Goal: Contribute content

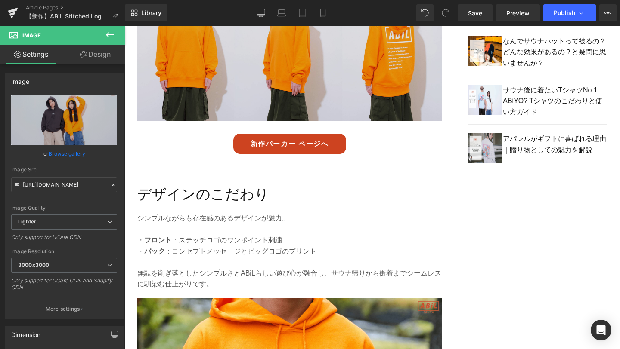
scroll to position [746, 0]
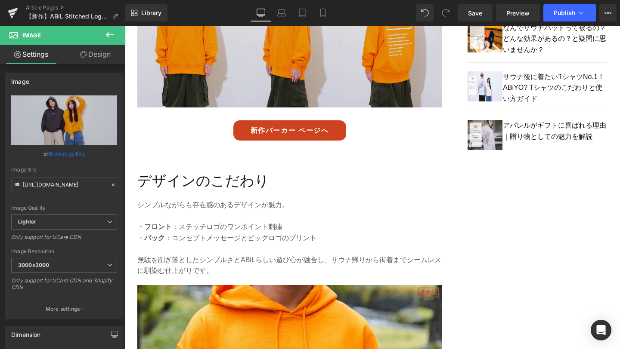
click at [272, 58] on img at bounding box center [289, 28] width 304 height 184
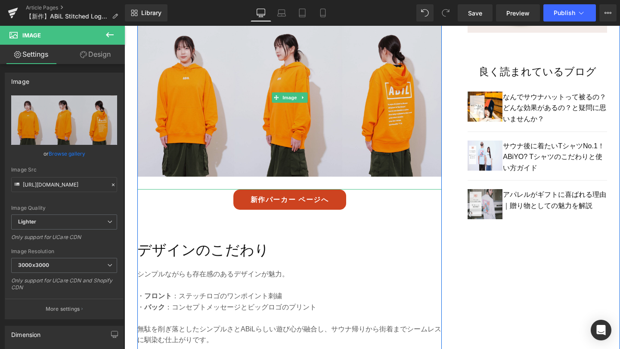
scroll to position [621, 0]
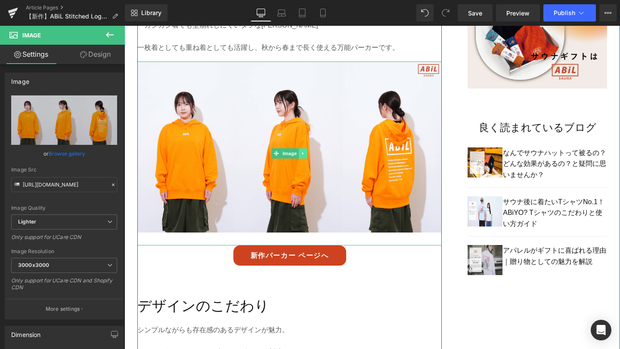
click at [303, 151] on icon at bounding box center [302, 153] width 5 height 5
click at [297, 151] on icon at bounding box center [298, 153] width 5 height 5
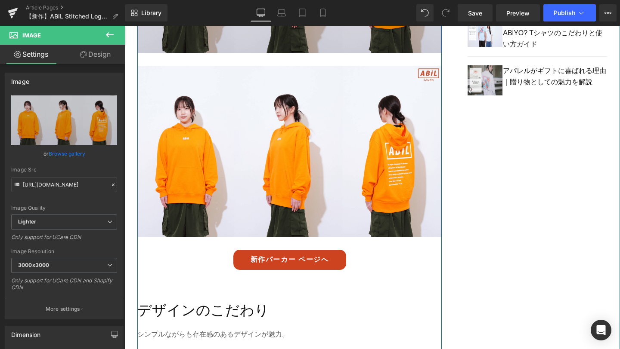
scroll to position [801, 0]
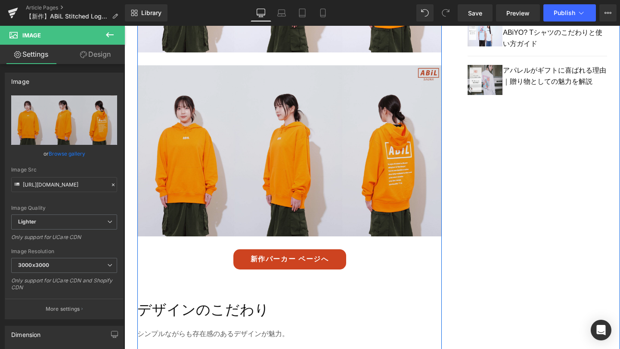
click at [300, 160] on img at bounding box center [289, 157] width 304 height 184
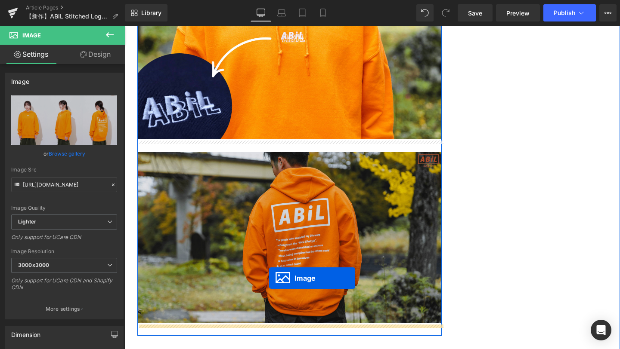
drag, startPoint x: 272, startPoint y: 148, endPoint x: 269, endPoint y: 278, distance: 130.9
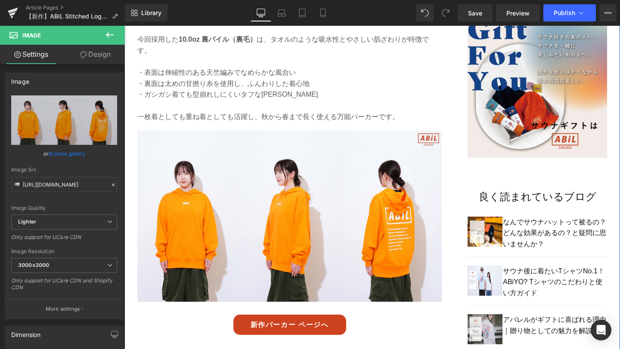
scroll to position [552, 0]
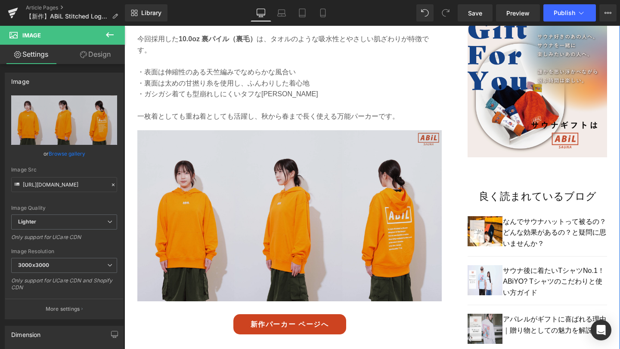
click at [285, 232] on img at bounding box center [289, 222] width 304 height 184
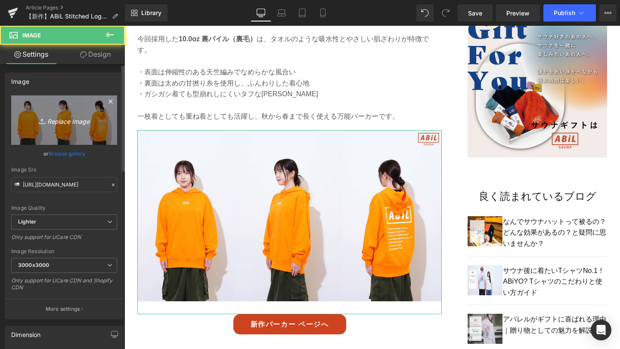
click at [77, 122] on icon "Replace Image" at bounding box center [64, 120] width 69 height 11
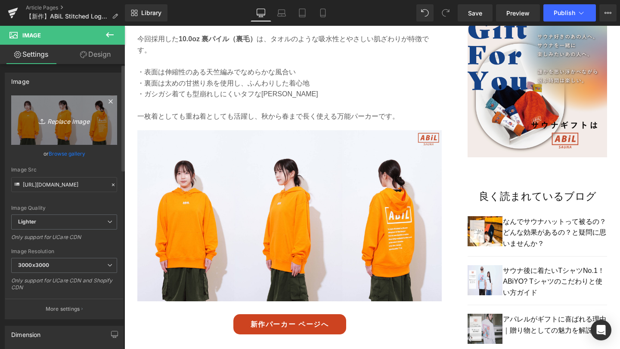
type input "C:\fakepath\8-min.png"
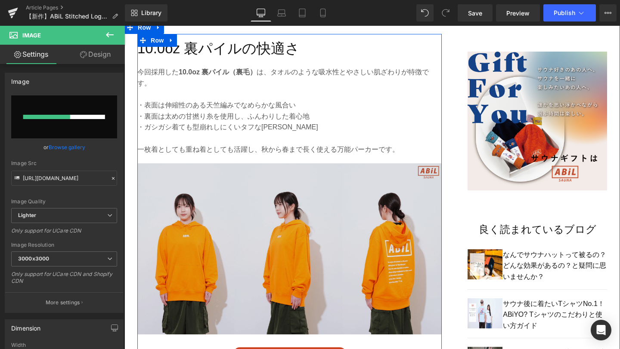
scroll to position [519, 0]
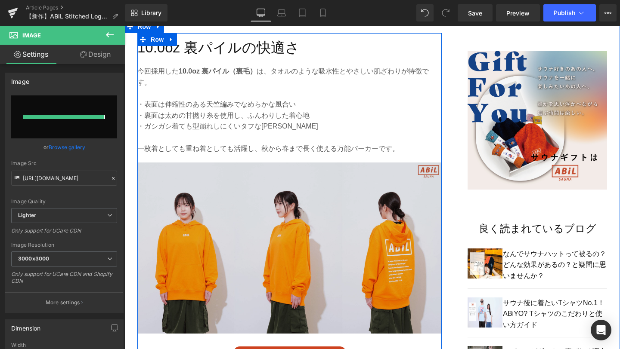
type input "[URL][DOMAIN_NAME]"
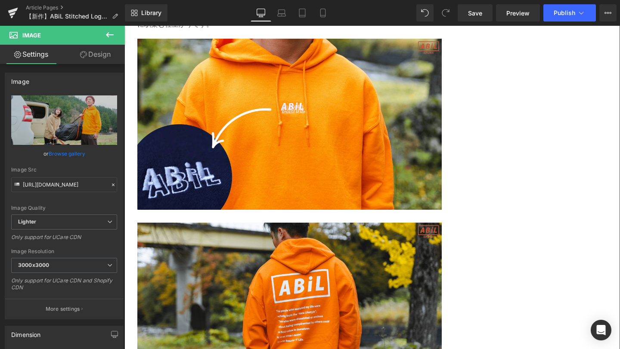
scroll to position [983, 0]
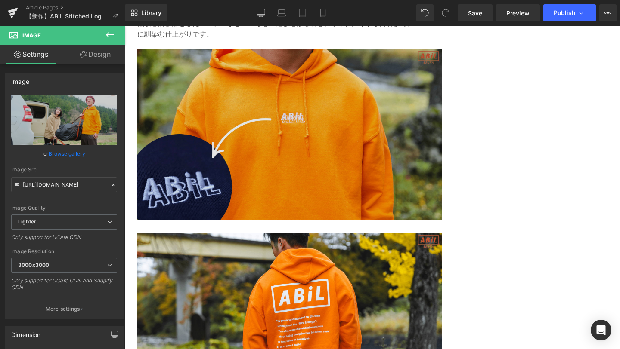
click at [331, 153] on img at bounding box center [289, 134] width 304 height 171
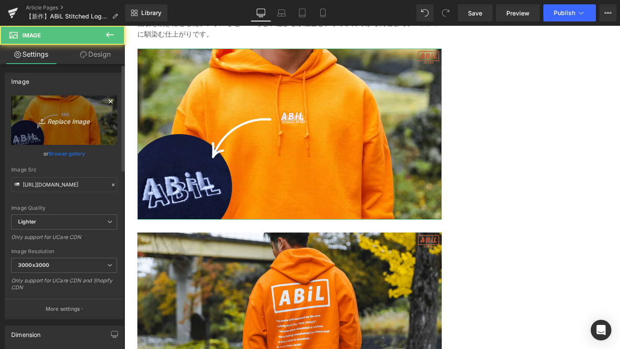
click at [85, 117] on icon "Replace Image" at bounding box center [64, 120] width 69 height 11
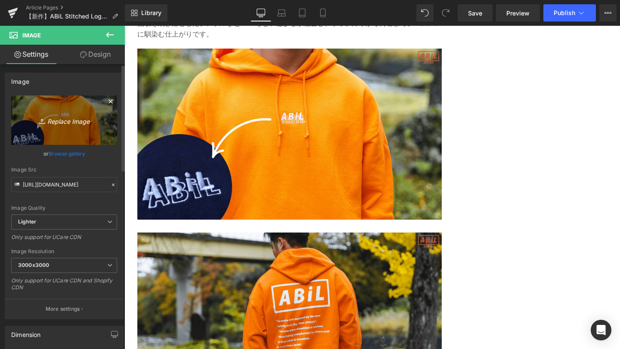
type input "C:\fakepath\3-min.png"
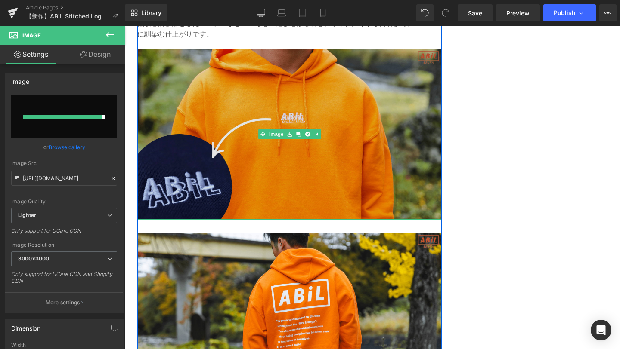
type input "[URL][DOMAIN_NAME]"
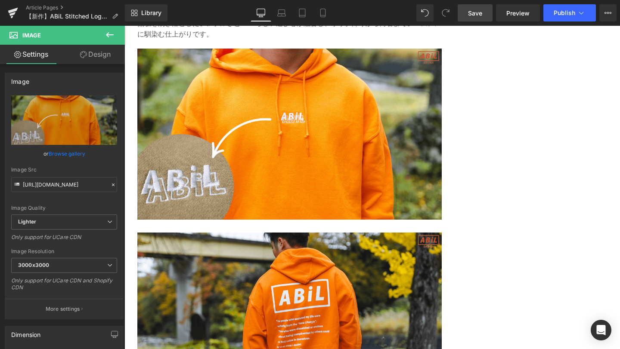
drag, startPoint x: 476, startPoint y: 16, endPoint x: 228, endPoint y: 160, distance: 286.4
click at [476, 16] on span "Save" at bounding box center [475, 13] width 14 height 9
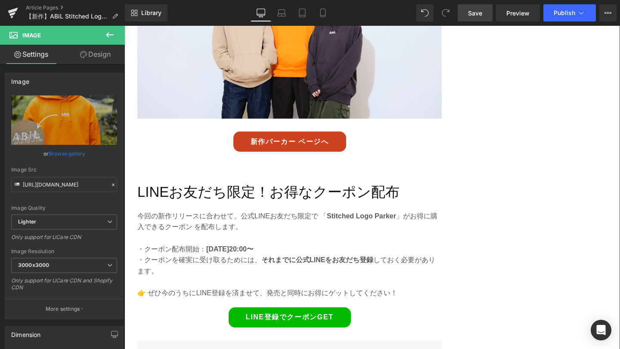
scroll to position [2101, 0]
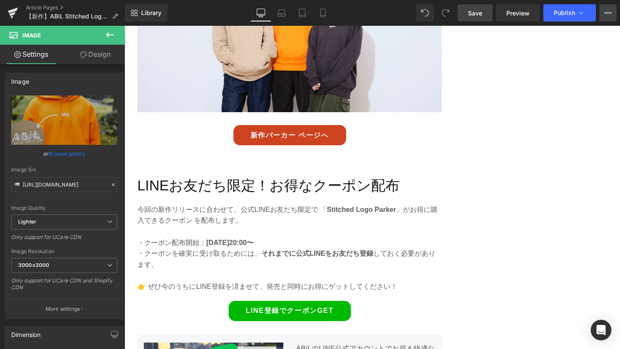
click at [605, 12] on icon at bounding box center [607, 12] width 7 height 7
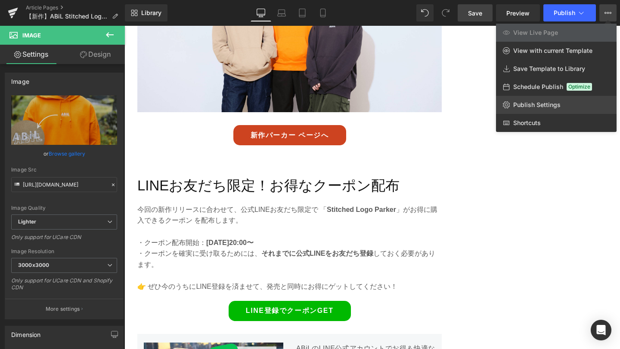
click at [560, 104] on link "Publish Settings" at bounding box center [556, 105] width 121 height 18
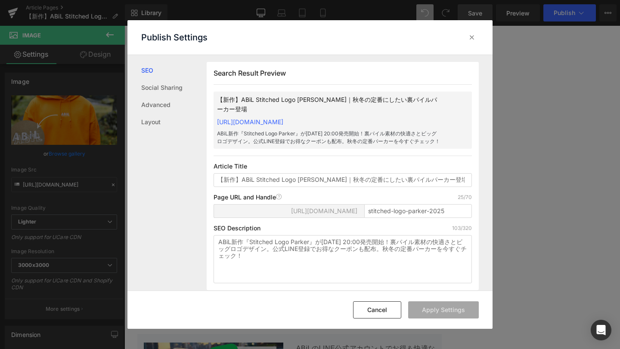
scroll to position [0, 0]
click at [389, 204] on input "stitched-logo-parker-2025" at bounding box center [418, 211] width 108 height 14
type input "abil-logo-parker-2025"
click at [453, 312] on button "Apply Settings" at bounding box center [443, 310] width 71 height 17
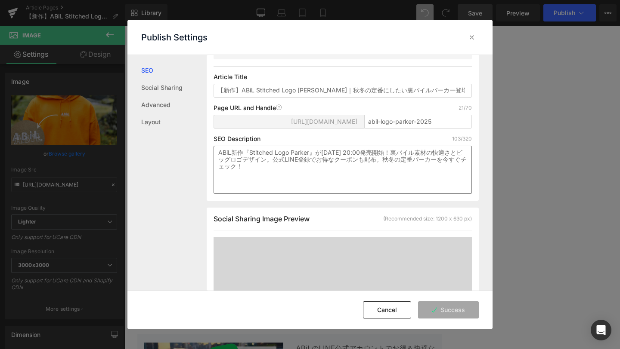
scroll to position [160, 0]
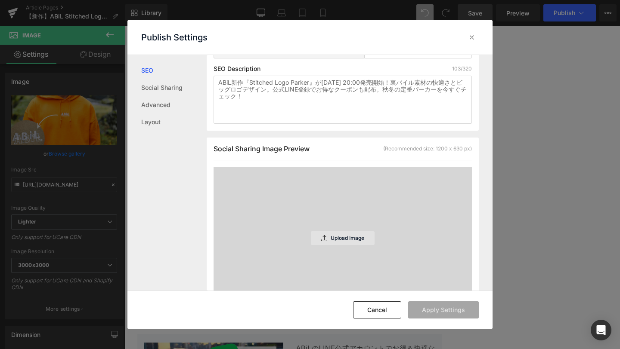
click at [338, 235] on p "Upload Image" at bounding box center [348, 238] width 34 height 6
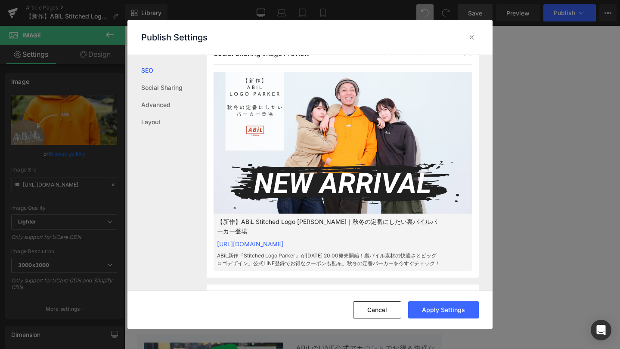
scroll to position [257, 0]
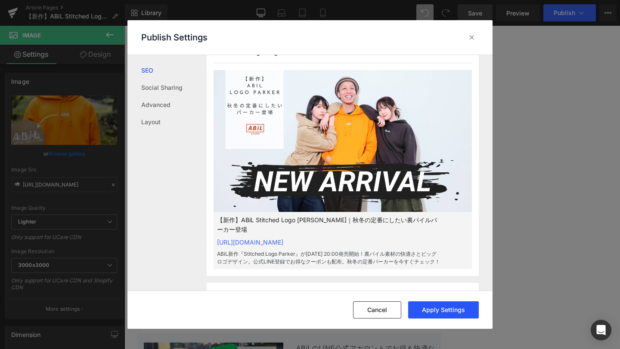
click at [454, 311] on button "Apply Settings" at bounding box center [443, 310] width 71 height 17
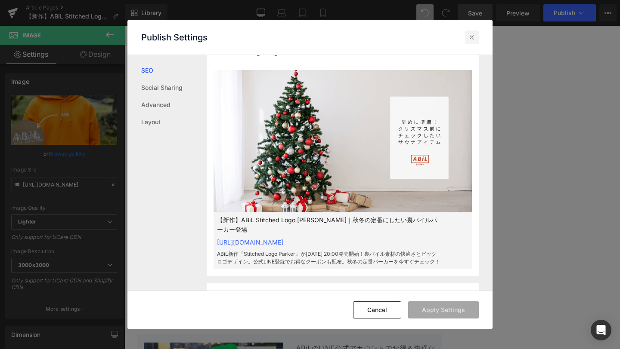
click at [475, 38] on icon at bounding box center [471, 37] width 9 height 9
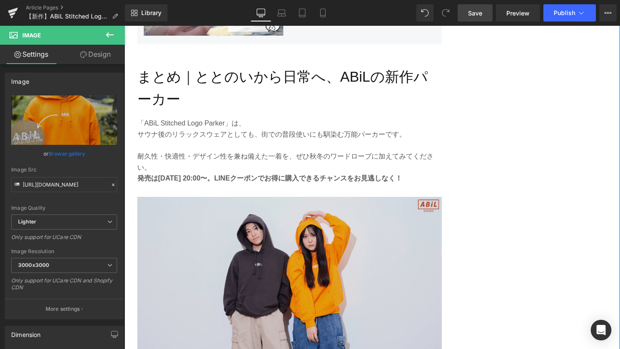
scroll to position [2499, 0]
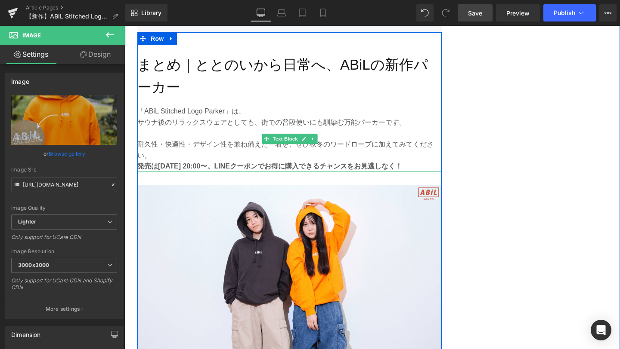
click at [184, 106] on p "「ABiL Stitched Logo Parker」は、" at bounding box center [289, 111] width 304 height 11
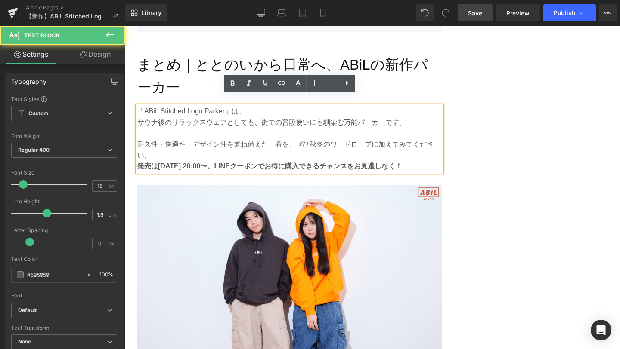
click at [186, 106] on p "「ABiL Stitched Logo Parker」は、" at bounding box center [289, 111] width 304 height 11
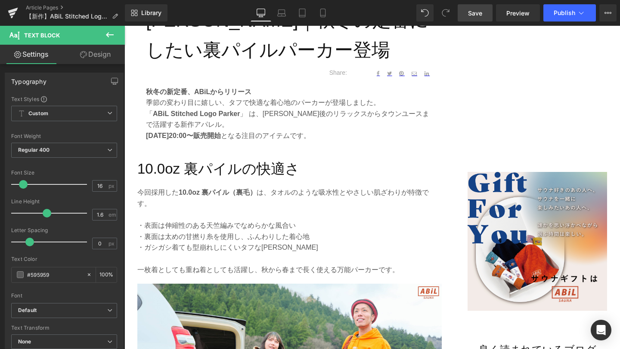
scroll to position [396, 0]
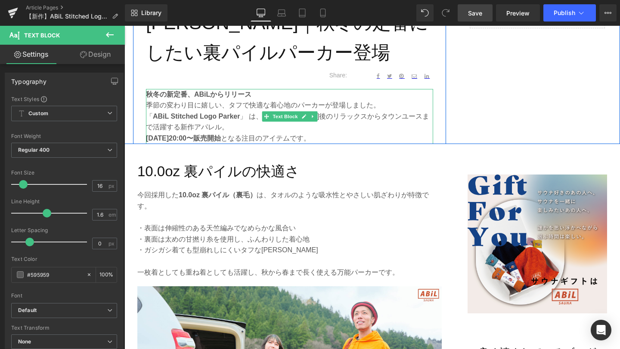
click at [197, 119] on strong "ABiL Stitched Logo Parker" at bounding box center [196, 116] width 87 height 7
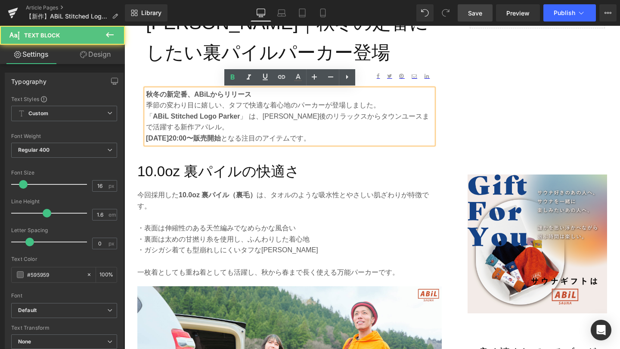
click at [197, 119] on strong "ABiL Stitched Logo Parker" at bounding box center [196, 116] width 87 height 7
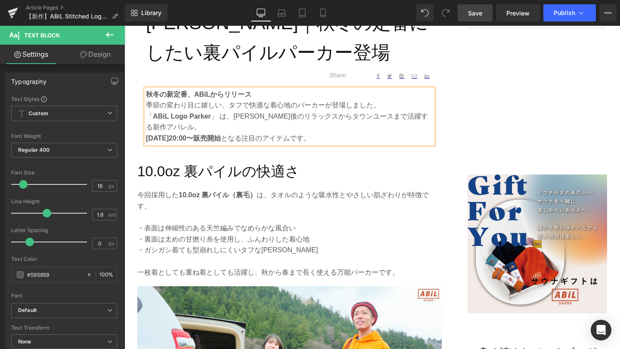
click at [475, 18] on link "Save" at bounding box center [474, 12] width 35 height 17
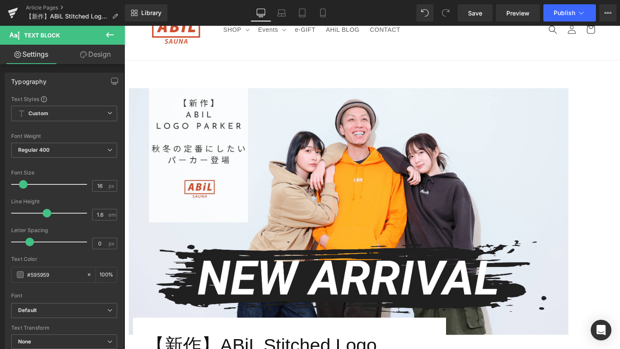
scroll to position [50, 0]
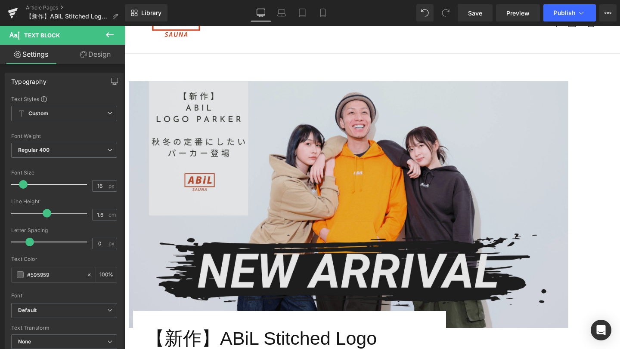
click at [283, 181] on img at bounding box center [348, 204] width 439 height 247
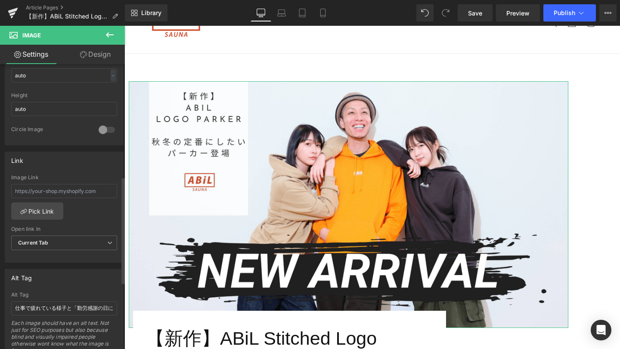
scroll to position [311, 0]
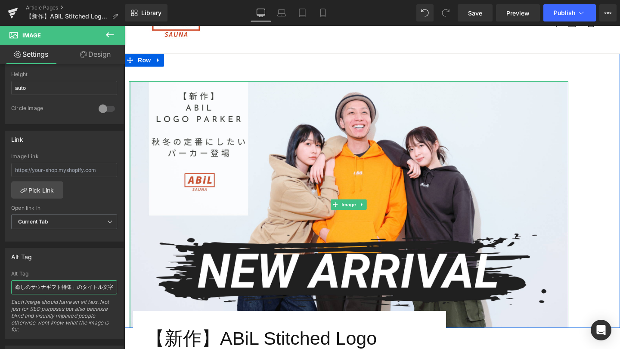
drag, startPoint x: 140, startPoint y: 309, endPoint x: 128, endPoint y: 289, distance: 23.9
paste input "新作パーカー「ABiL Stitched Logo Parker」を着用しているモデルと"
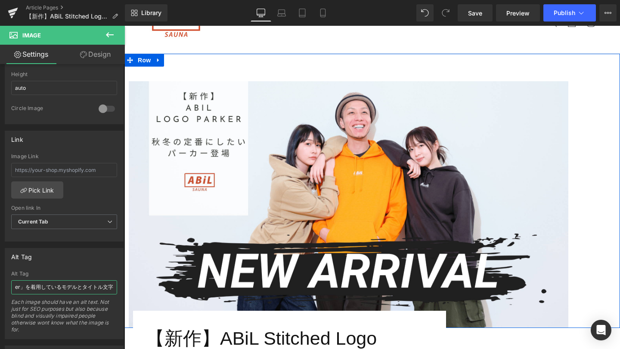
scroll to position [0, 97]
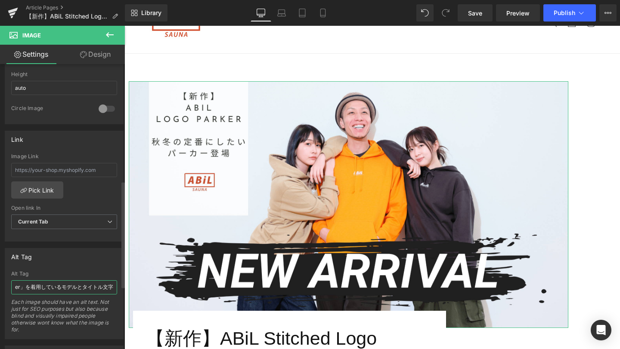
click at [32, 284] on input "新作パーカー「ABiL Stitched Logo Parker」を着用しているモデルとタイトル文字" at bounding box center [64, 288] width 106 height 14
click at [57, 290] on input "新作パーカー「ABiL Stitched Logo Parker」を着用しているモデルとタイトル文字" at bounding box center [64, 288] width 106 height 14
type input "新作パーカー「ABiL Logo Parker」を着用しているモデルとタイトル文字"
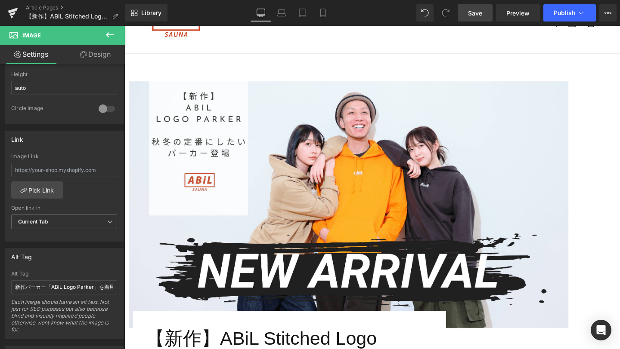
drag, startPoint x: 476, startPoint y: 15, endPoint x: 255, endPoint y: 231, distance: 308.0
click at [476, 15] on span "Save" at bounding box center [475, 13] width 14 height 9
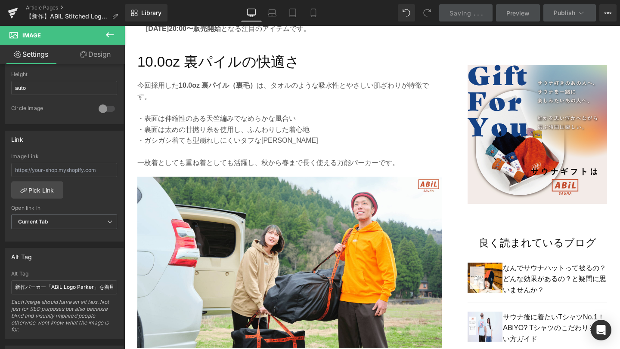
scroll to position [544, 0]
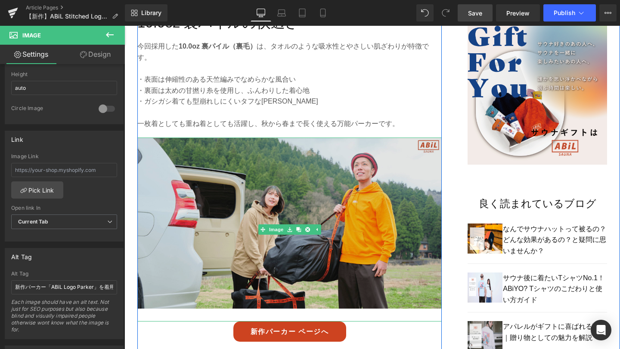
click at [241, 237] on img at bounding box center [289, 230] width 304 height 184
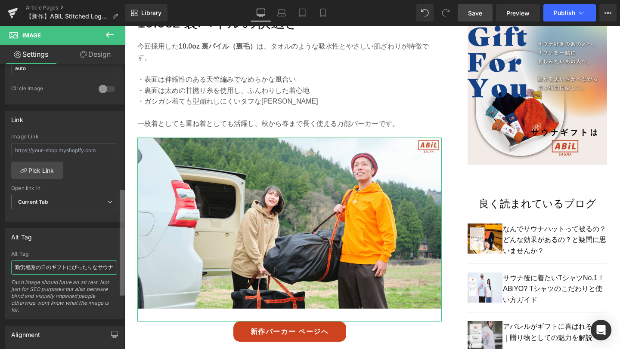
scroll to position [0, 101]
drag, startPoint x: 15, startPoint y: 269, endPoint x: 121, endPoint y: 272, distance: 106.8
click at [121, 272] on div "Image [URL][DOMAIN_NAME] Replace Image Upload image or Browse gallery Image Src…" at bounding box center [62, 208] width 125 height 289
drag, startPoint x: 111, startPoint y: 268, endPoint x: 0, endPoint y: 270, distance: 110.6
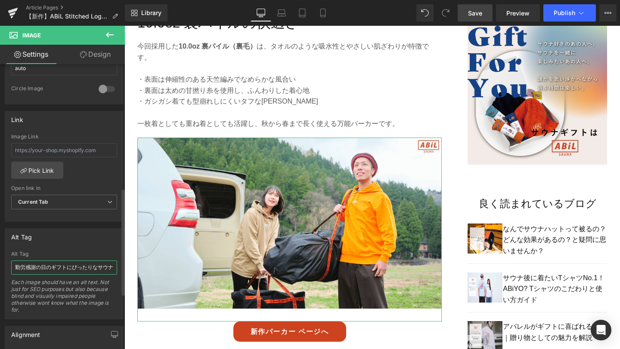
click at [0, 270] on div "Alt Tag 勤労感謝の日のギフトにぴったりなサウナハットを被ってサウナを楽しむ男女の様子 Alt Tag 勤労感謝の日のギフトにぴったりなサウナハットを被…" at bounding box center [64, 271] width 129 height 98
type input "新作パーカーを着てアウトドアを楽しむ様子"
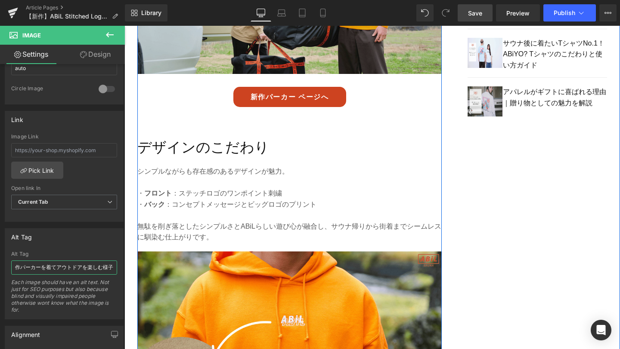
scroll to position [796, 0]
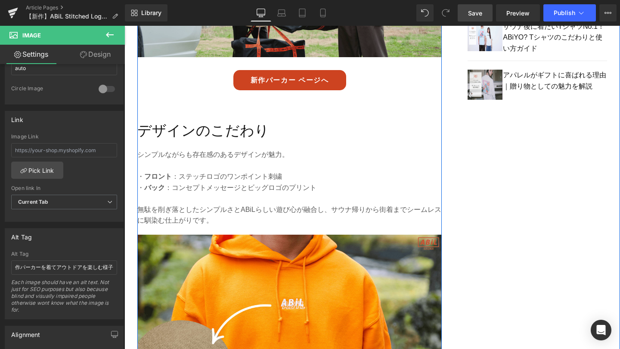
click at [208, 275] on img at bounding box center [289, 320] width 304 height 171
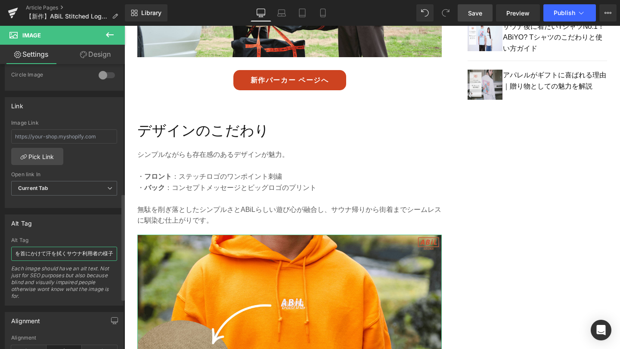
scroll to position [0, 34]
drag, startPoint x: 14, startPoint y: 253, endPoint x: 112, endPoint y: 258, distance: 98.3
click at [112, 258] on input "MOKUタオルを首にかけて汗を拭くサウナ利用者の様子" at bounding box center [64, 254] width 106 height 14
type input "新作パーカーのフロントデザインとステッチロゴ刺繍のアップ"
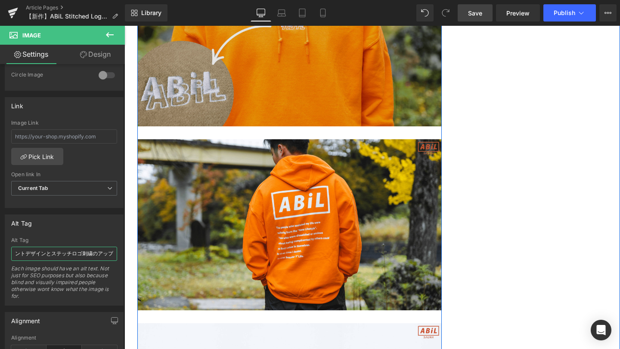
scroll to position [1139, 0]
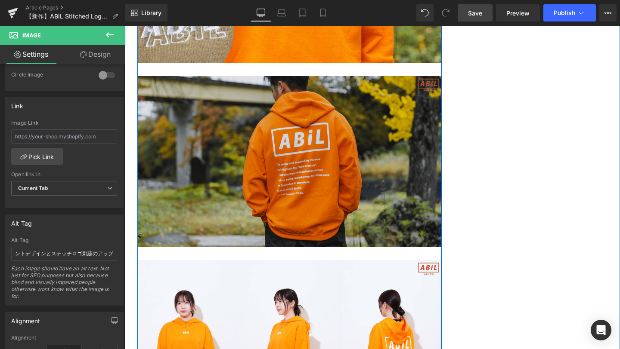
click at [254, 179] on img at bounding box center [289, 161] width 304 height 171
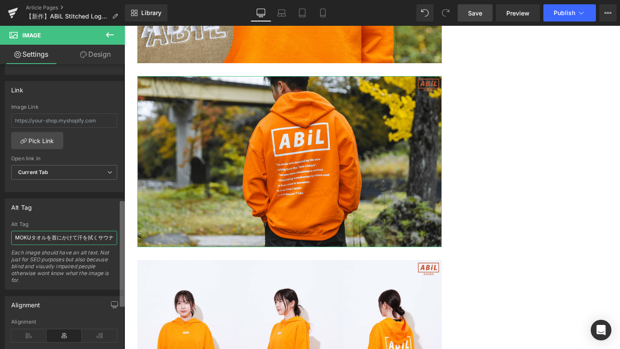
scroll to position [0, 34]
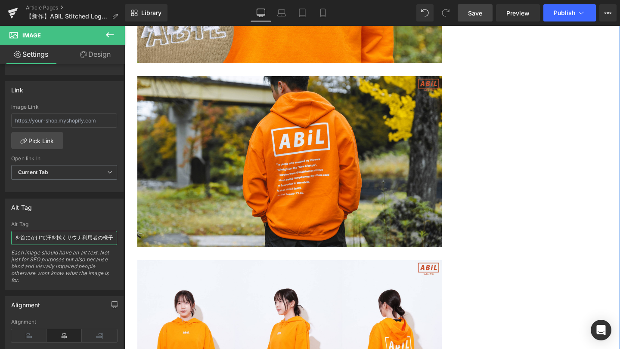
drag, startPoint x: 139, startPoint y: 266, endPoint x: 131, endPoint y: 249, distance: 19.3
paste input "コンセプトメッセージとビッグロゴがプリントされた新作パーカーの背面デザイン"
type input "コンセプトメッセージとビッグロゴがプリントされた新作パーカーの背面デザイン"
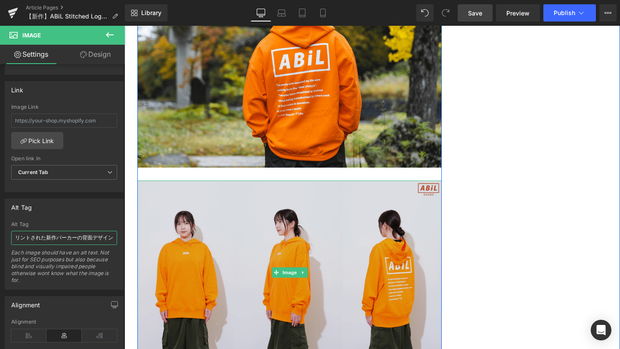
scroll to position [1260, 0]
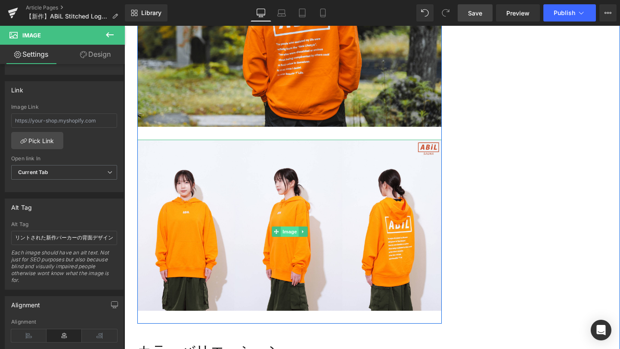
click at [286, 227] on span "Image" at bounding box center [290, 232] width 18 height 10
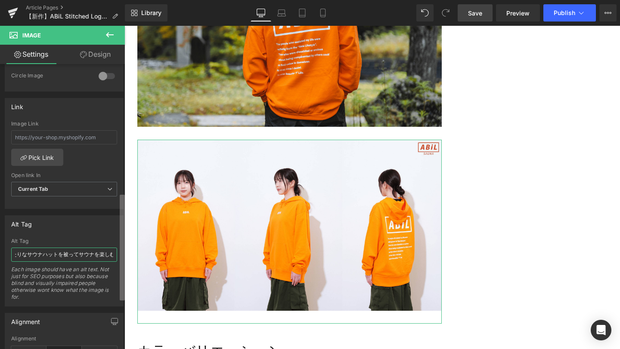
scroll to position [0, 101]
drag, startPoint x: 16, startPoint y: 253, endPoint x: 119, endPoint y: 255, distance: 102.9
click at [119, 255] on div "勤労感謝の日のギフトにぴったりなサウナハットを被ってサウナを楽しむ男女の様子 Alt Tag 勤労感謝の日のギフトにぴったりなサウナハットを被ってサウナを楽し…" at bounding box center [64, 272] width 118 height 68
paste input "様々な角度から撮影した新作パーカーの着用カット"
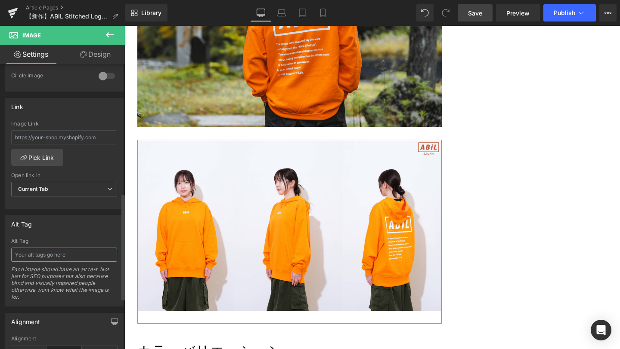
type input "様々な角度から撮影した新作パーカーの着用カット"
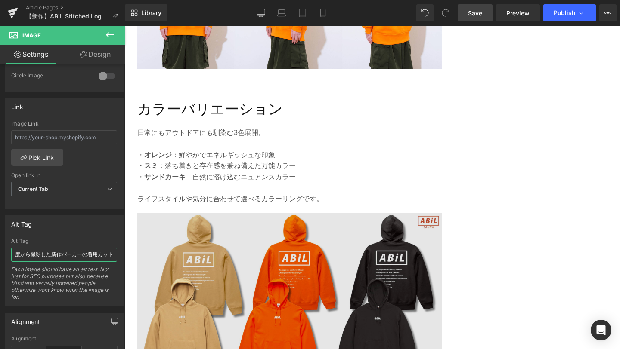
scroll to position [1588, 0]
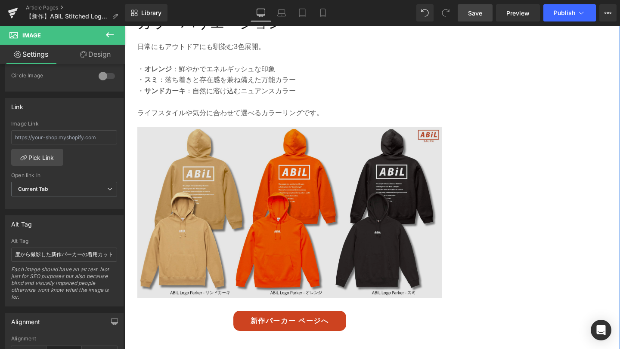
click at [292, 223] on img at bounding box center [289, 219] width 304 height 184
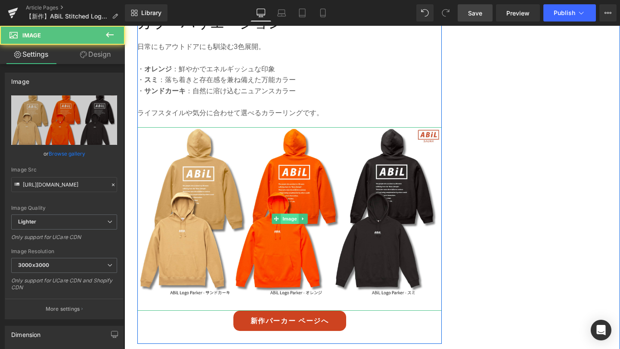
click at [284, 214] on span "Image" at bounding box center [290, 219] width 18 height 10
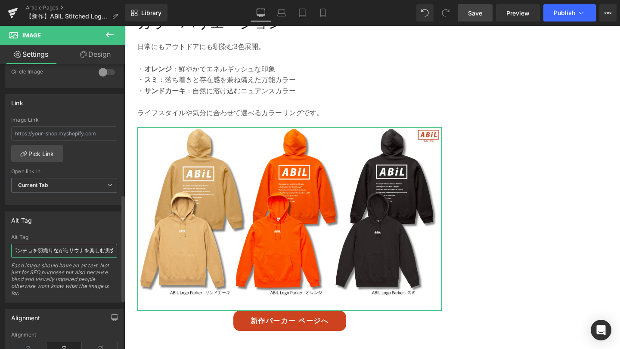
scroll to position [0, 40]
drag, startPoint x: 15, startPoint y: 250, endPoint x: 115, endPoint y: 258, distance: 100.6
click at [115, 258] on div "サウナポンチョを羽織りながらサウナを楽しむ男女の様子 Alt Tag サウナポンチョを羽織りながらサウナを楽しむ男女の様子 Each image should…" at bounding box center [64, 269] width 118 height 68
type input "オレンジ・スミ・サンドカーキの3色展開を並べたパーカーラインナップ"
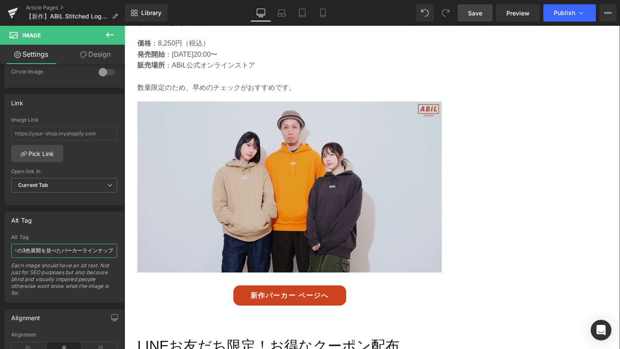
scroll to position [1969, 0]
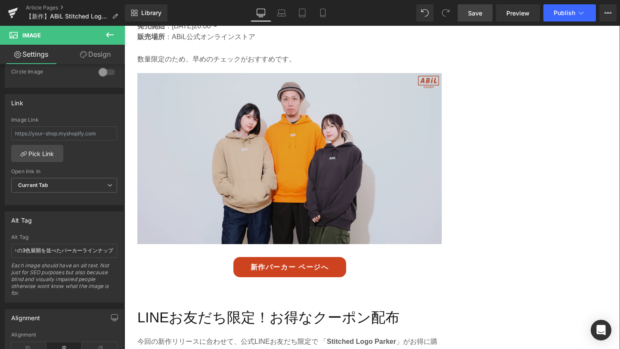
click at [284, 174] on img at bounding box center [289, 165] width 304 height 184
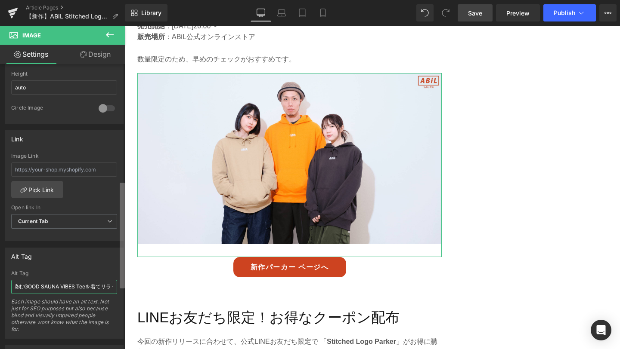
scroll to position [0, 106]
drag, startPoint x: 16, startPoint y: 287, endPoint x: 113, endPoint y: 287, distance: 96.8
click at [113, 287] on input "普段使いにも馴染むGOOD SAUNA VIBES Teeを着てリラックスする男女モデルの様子" at bounding box center [64, 287] width 106 height 14
paste input "男女どちらにもマッチする新作パーカーの着用イメージ"
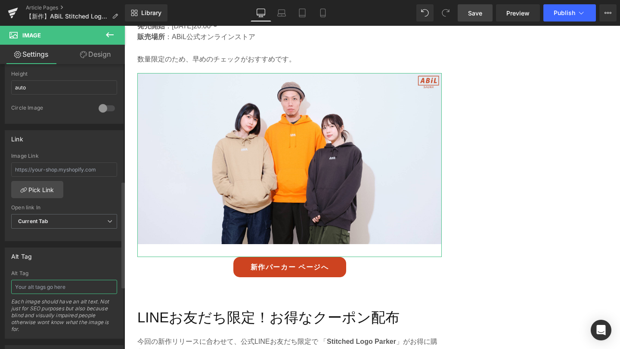
type input "男女どちらにもマッチする新作パーカーの着用イメージ"
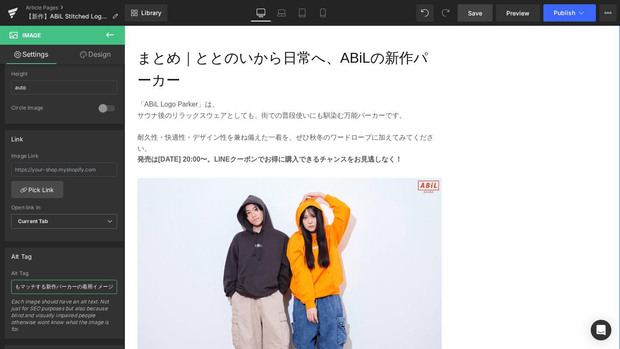
scroll to position [2541, 0]
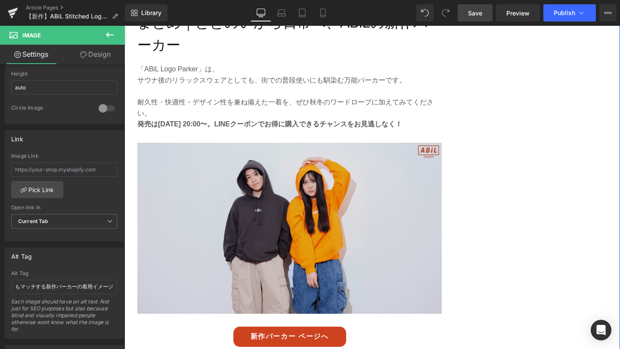
click at [286, 225] on div "Image" at bounding box center [289, 235] width 304 height 184
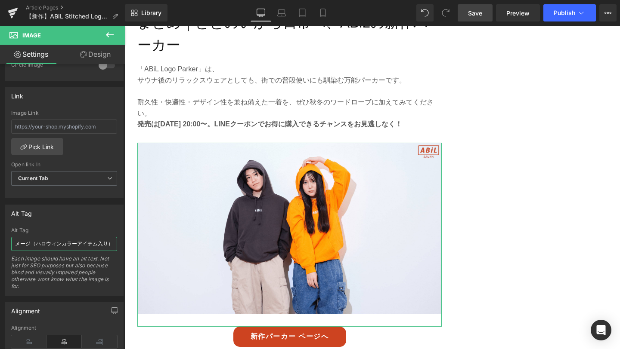
scroll to position [0, 75]
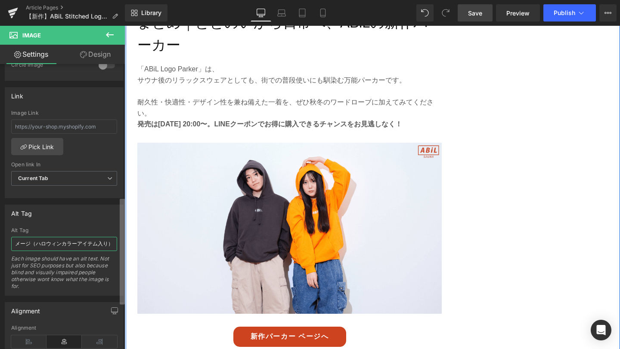
drag, startPoint x: 15, startPoint y: 243, endPoint x: 124, endPoint y: 248, distance: 109.0
click at [124, 248] on div "Image [URL][DOMAIN_NAME] Replace Image Upload image or Browse gallery Image Src…" at bounding box center [62, 208] width 125 height 289
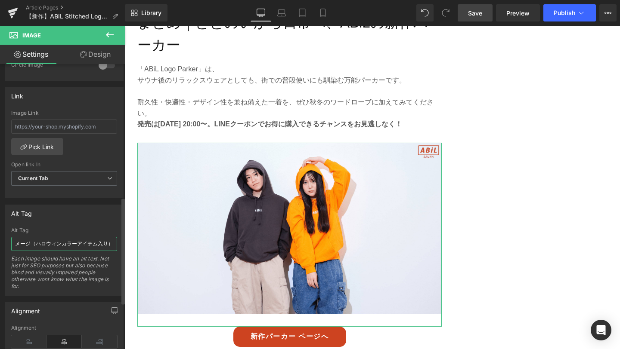
scroll to position [0, 0]
drag, startPoint x: 110, startPoint y: 247, endPoint x: 0, endPoint y: 243, distance: 109.8
click at [0, 243] on div "Alt Tag ABiLサウナギフトボックスのイメージ（ハロウィンカラーアイテム入り） Alt Tag ABiLサウナギフトボックスのイメージ（ハロウィンカラ…" at bounding box center [64, 247] width 129 height 98
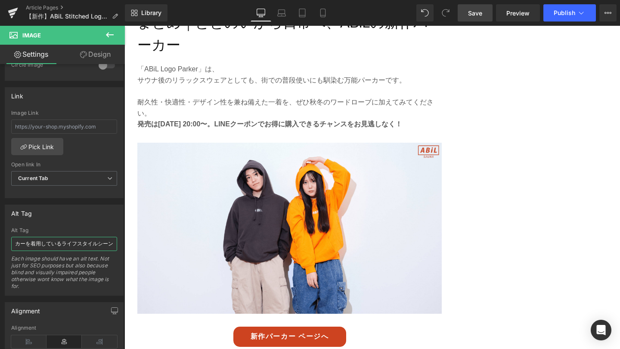
type input "男女モデルが一緒にパーカーを着用しているライフスタイルシーン"
click at [483, 10] on link "Save" at bounding box center [474, 12] width 35 height 17
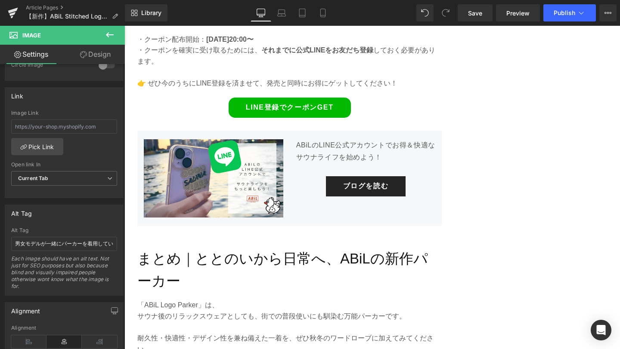
scroll to position [2299, 0]
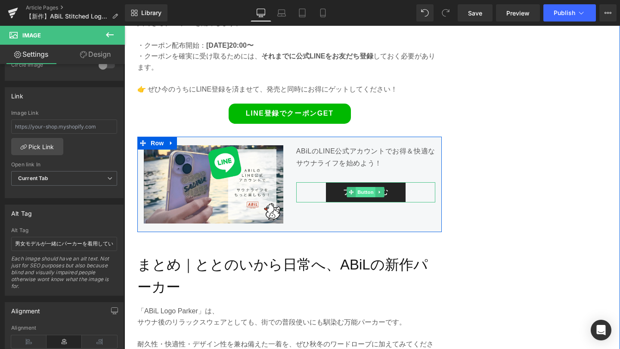
click at [368, 187] on span "Button" at bounding box center [366, 192] width 20 height 10
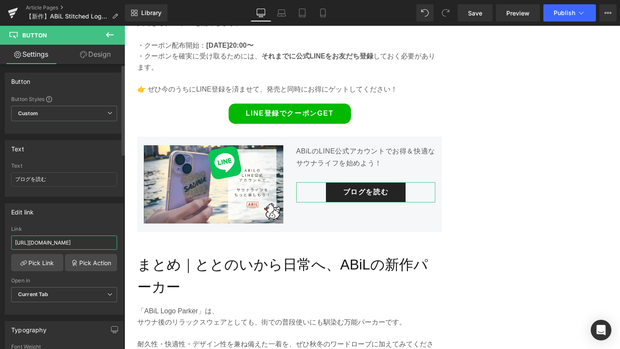
drag, startPoint x: 39, startPoint y: 246, endPoint x: 118, endPoint y: 246, distance: 79.2
click at [118, 246] on div "[URL][DOMAIN_NAME] Link [URL][DOMAIN_NAME] Pick Link Pick Action Current Tab Ne…" at bounding box center [64, 270] width 118 height 88
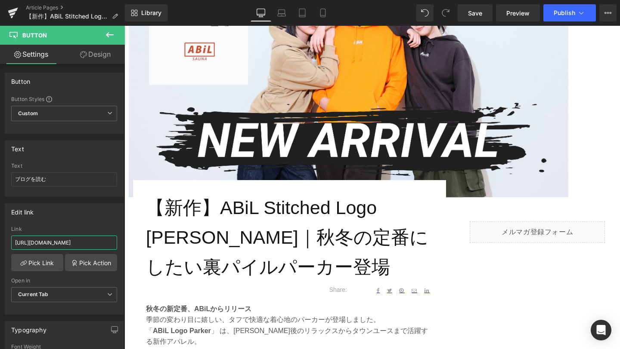
scroll to position [0, 0]
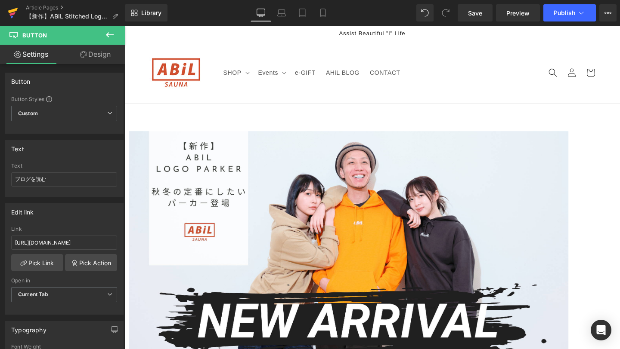
click at [9, 15] on icon at bounding box center [13, 13] width 10 height 22
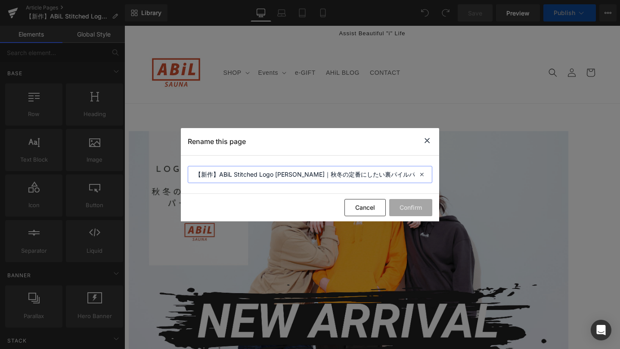
click at [258, 177] on input "【新作】ABiL Stitched Logo [PERSON_NAME]｜秋冬の定番にしたい裏パイルパーカー登場" at bounding box center [310, 174] width 244 height 17
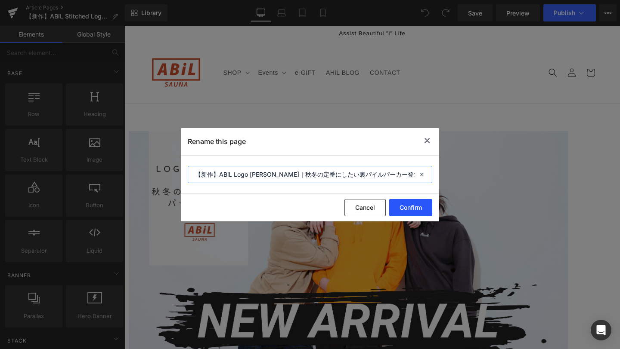
type input "【新作】ABiL Logo Parker｜秋冬の定番にしたい裏パイルパーカー登場"
click at [411, 207] on button "Confirm" at bounding box center [410, 207] width 43 height 17
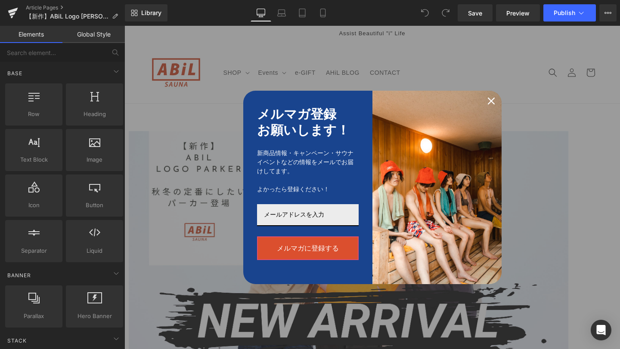
click at [428, 141] on img "Marketing offer form" at bounding box center [436, 188] width 129 height 194
click at [491, 107] on div "Close" at bounding box center [491, 101] width 14 height 14
